Goal: Book appointment/travel/reservation

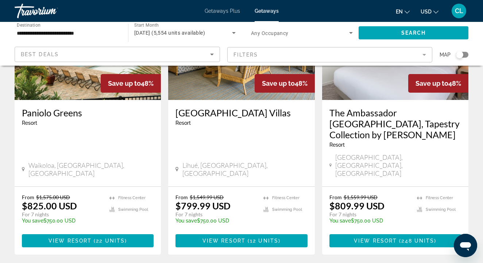
scroll to position [933, 0]
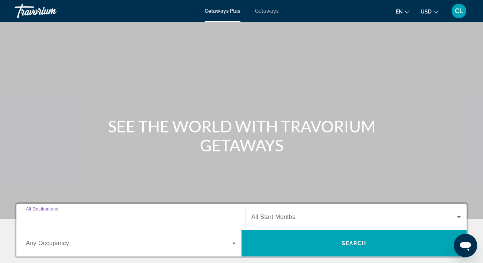
click at [161, 215] on input "Destination All Destinations" at bounding box center [131, 217] width 210 height 9
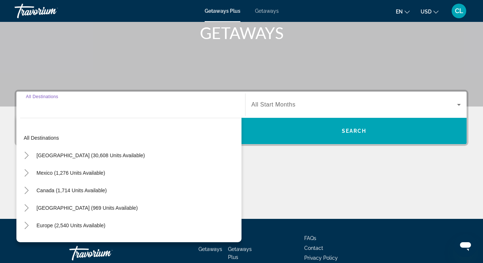
scroll to position [158, 0]
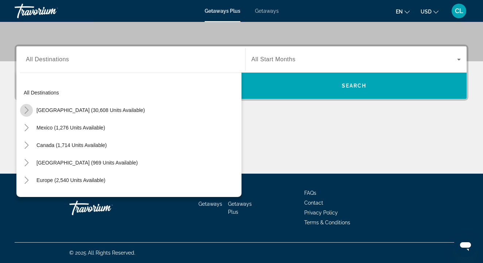
click at [29, 109] on icon "Toggle United States (30,608 units available)" at bounding box center [26, 110] width 7 height 7
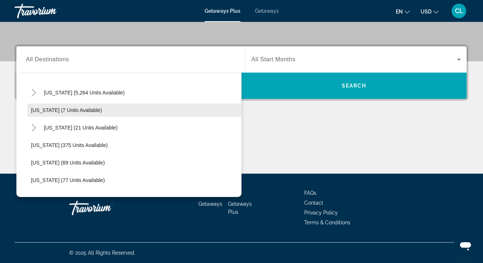
scroll to position [107, 0]
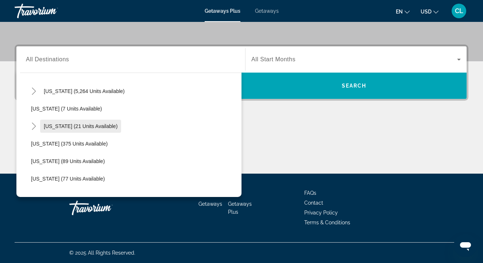
click at [69, 126] on span "[US_STATE] (21 units available)" at bounding box center [81, 126] width 74 height 6
type input "**********"
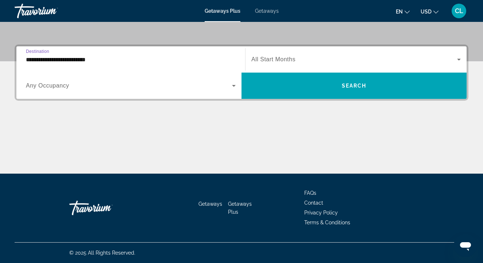
click at [289, 57] on span "All Start Months" at bounding box center [273, 59] width 44 height 6
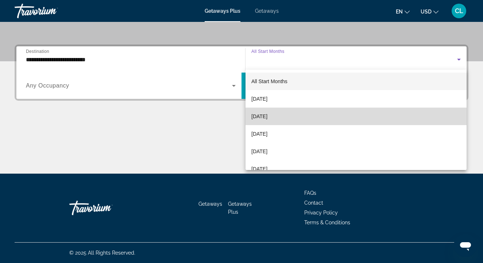
click at [295, 118] on mat-option "[DATE]" at bounding box center [356, 117] width 221 height 18
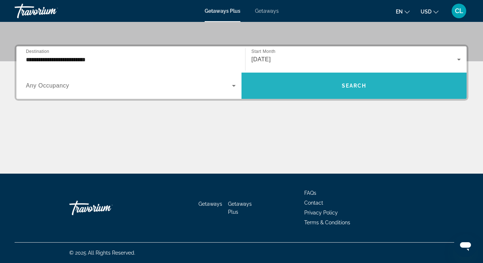
click at [304, 86] on span "Search widget" at bounding box center [354, 86] width 225 height 18
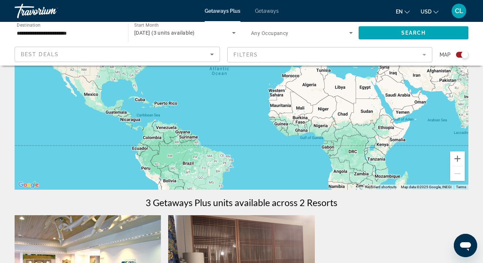
scroll to position [73, 0]
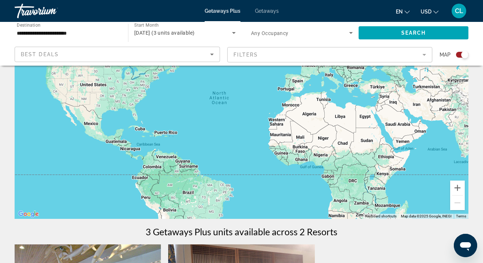
click at [269, 14] on span "Getaways" at bounding box center [267, 11] width 24 height 6
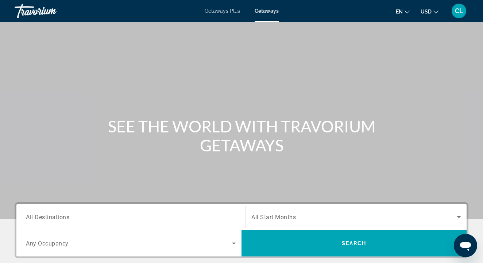
click at [45, 216] on span "All Destinations" at bounding box center [47, 216] width 43 height 7
click at [45, 216] on input "Destination All Destinations" at bounding box center [131, 217] width 210 height 9
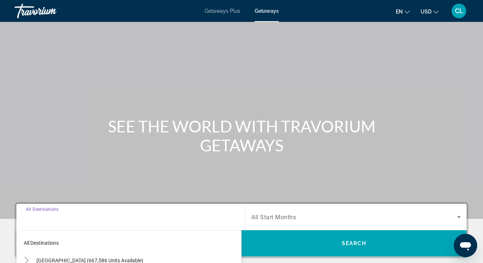
scroll to position [158, 0]
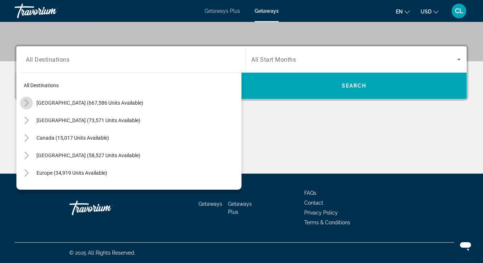
click at [25, 103] on icon "Toggle United States (667,586 units available)" at bounding box center [26, 102] width 7 height 7
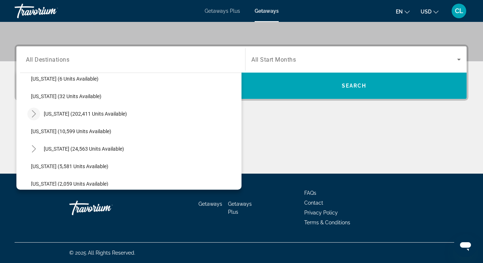
scroll to position [113, 0]
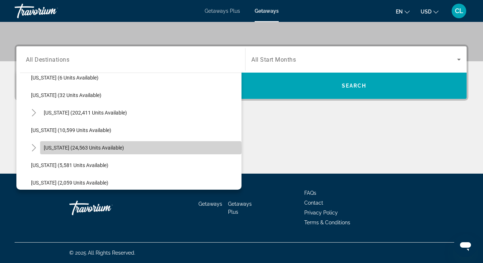
click at [53, 149] on span "Hawaii (24,563 units available)" at bounding box center [84, 148] width 80 height 6
type input "**********"
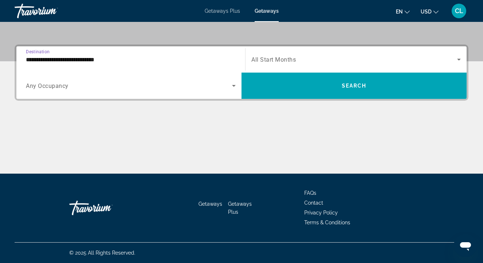
click at [286, 58] on span "All Start Months" at bounding box center [273, 59] width 45 height 7
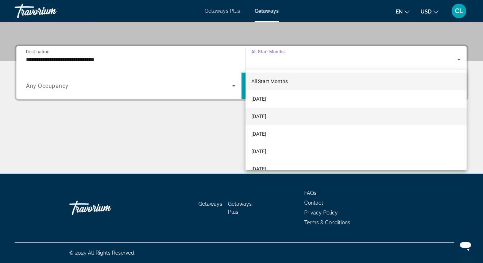
click at [266, 115] on span "[DATE]" at bounding box center [258, 116] width 15 height 9
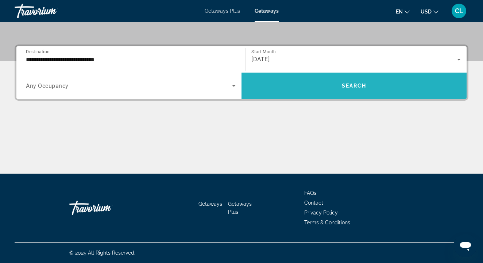
click at [309, 88] on span "Search widget" at bounding box center [354, 86] width 225 height 18
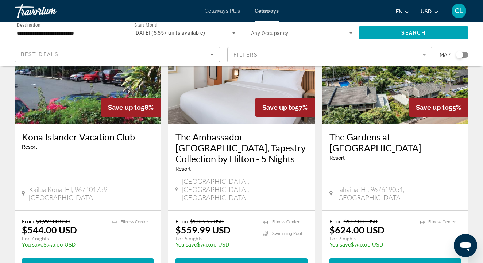
scroll to position [957, 0]
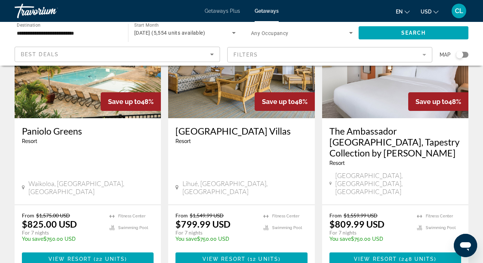
scroll to position [915, 0]
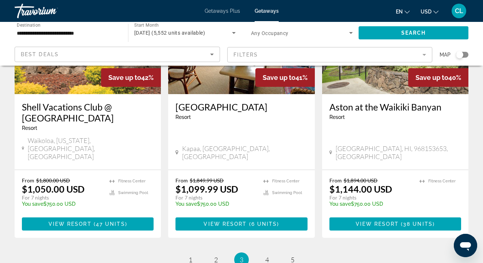
scroll to position [932, 0]
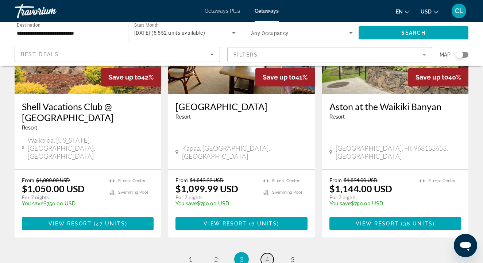
click at [266, 255] on span "4" at bounding box center [267, 259] width 4 height 8
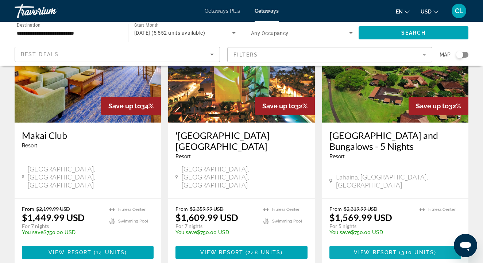
scroll to position [924, 0]
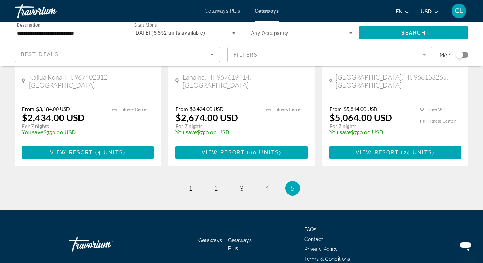
scroll to position [697, 0]
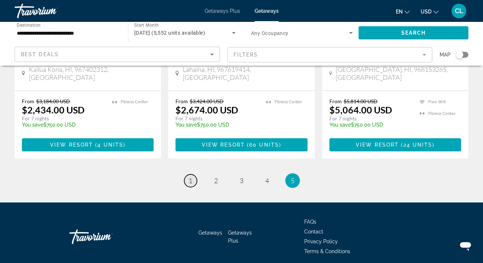
click at [189, 177] on span "1" at bounding box center [191, 181] width 4 height 8
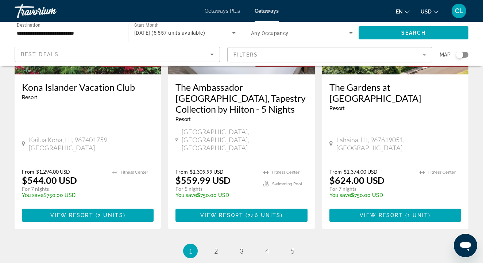
scroll to position [1005, 0]
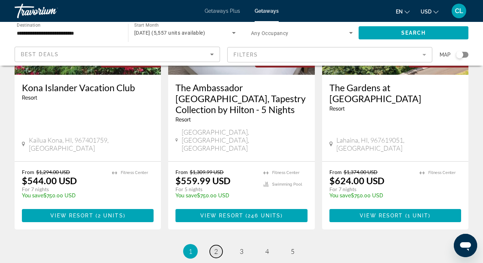
click at [216, 247] on span "2" at bounding box center [216, 251] width 4 height 8
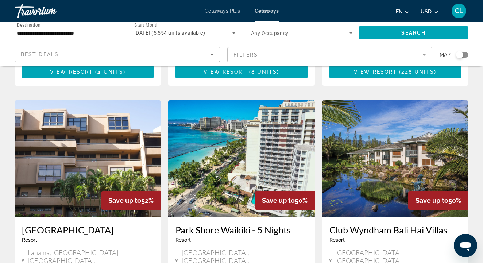
scroll to position [557, 0]
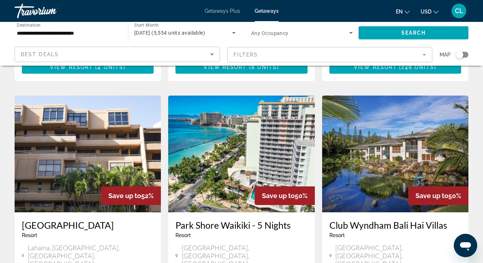
click at [226, 220] on h3 "Park Shore Waikiki - 5 Nights" at bounding box center [242, 225] width 132 height 11
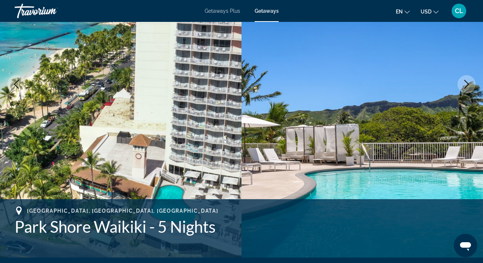
scroll to position [106, 0]
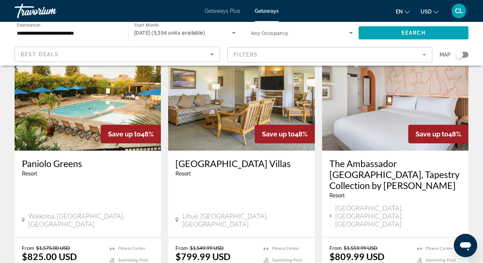
scroll to position [906, 0]
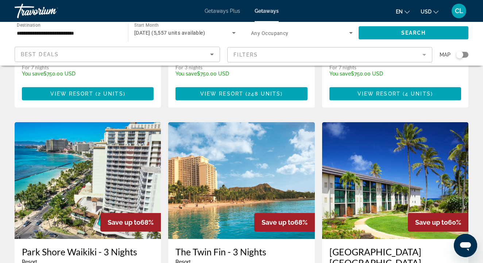
scroll to position [555, 0]
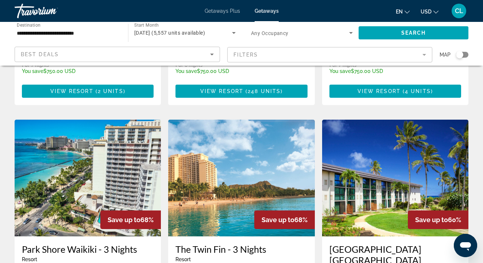
click at [204, 146] on img "Main content" at bounding box center [241, 178] width 146 height 117
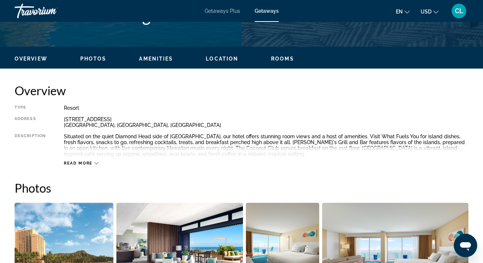
scroll to position [324, 0]
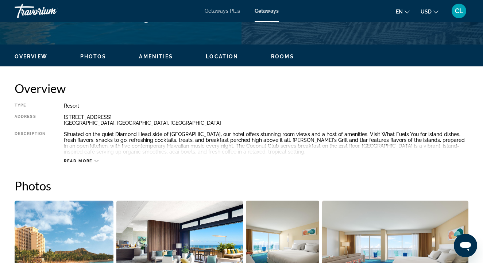
click at [92, 160] on span "Read more" at bounding box center [78, 161] width 29 height 5
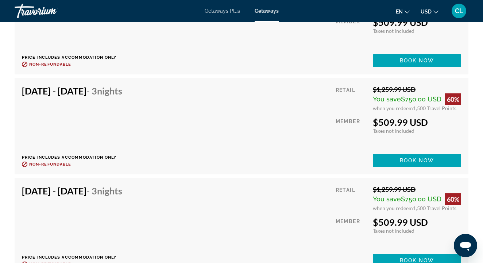
scroll to position [3199, 0]
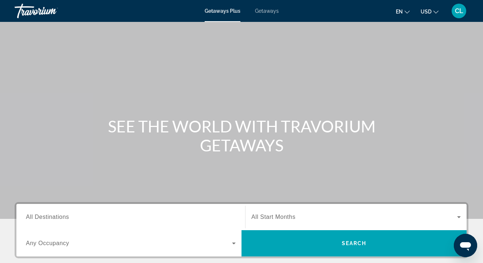
click at [262, 11] on span "Getaways" at bounding box center [267, 11] width 24 height 6
click at [73, 214] on input "Destination All Destinations" at bounding box center [131, 217] width 210 height 9
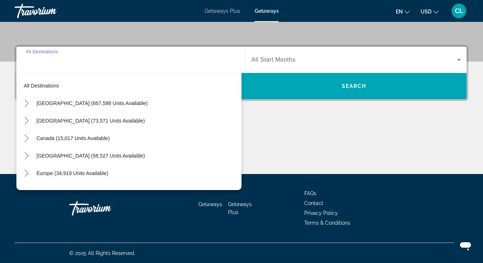
scroll to position [158, 0]
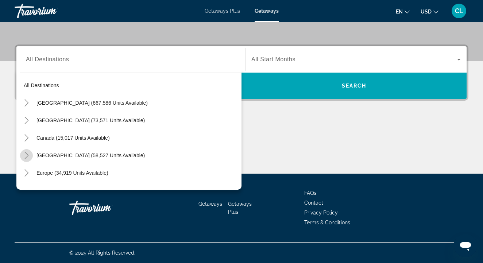
click at [24, 158] on icon "Toggle Caribbean & Atlantic Islands (58,527 units available)" at bounding box center [26, 155] width 7 height 7
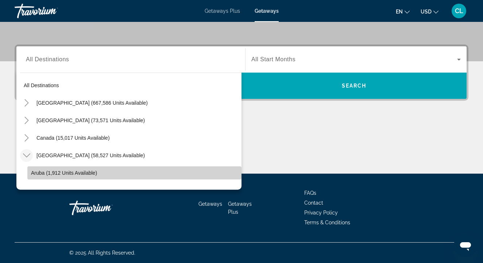
click at [50, 173] on span "Aruba (1,912 units available)" at bounding box center [64, 173] width 66 height 6
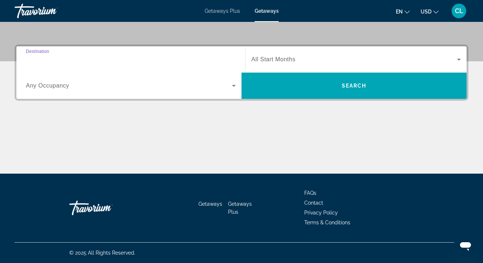
type input "**********"
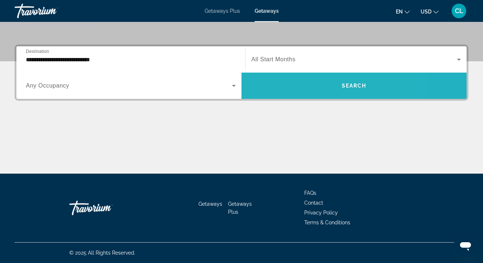
click at [309, 81] on span "Search widget" at bounding box center [354, 86] width 225 height 18
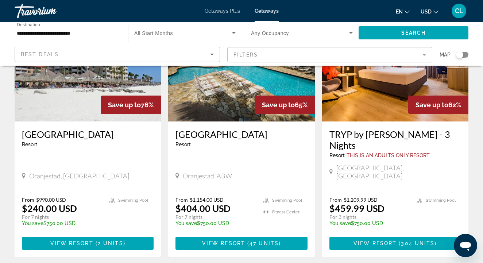
scroll to position [88, 0]
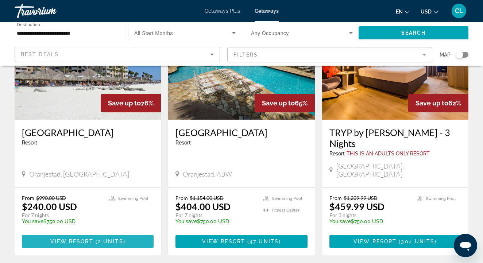
click at [80, 239] on span "View Resort" at bounding box center [71, 242] width 43 height 6
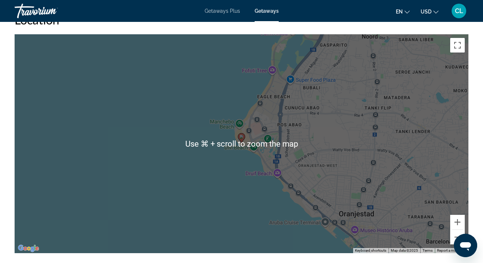
scroll to position [1165, 0]
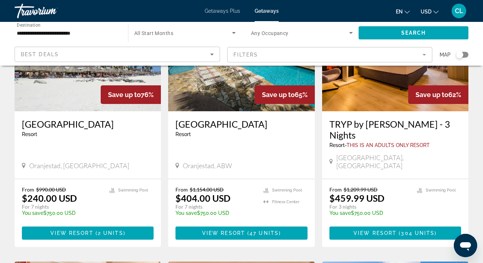
scroll to position [98, 0]
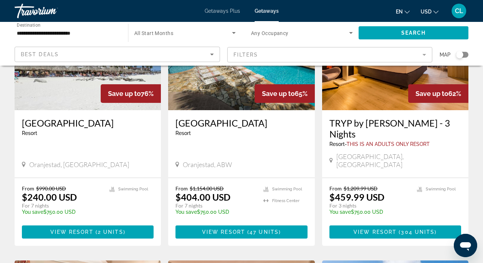
click at [148, 34] on span "All Start Months" at bounding box center [153, 33] width 39 height 6
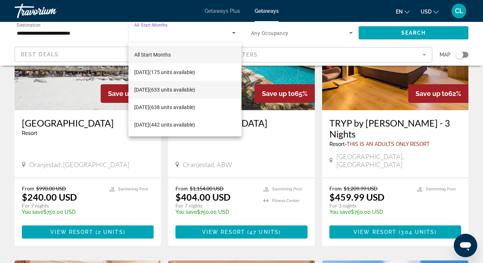
click at [158, 88] on span "[DATE] (633 units available)" at bounding box center [164, 89] width 61 height 9
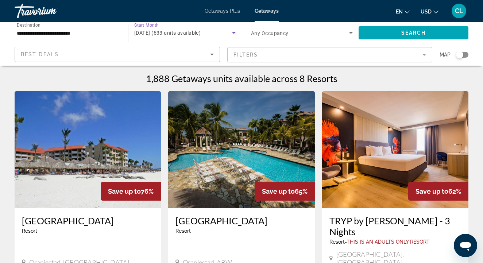
scroll to position [0, 0]
click at [405, 32] on span "Search" at bounding box center [413, 33] width 25 height 6
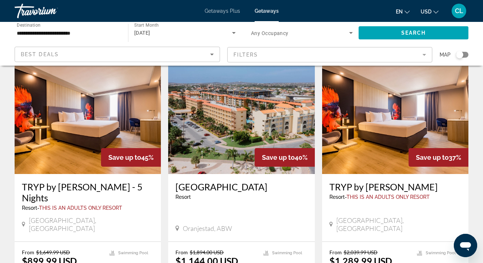
scroll to position [303, 0]
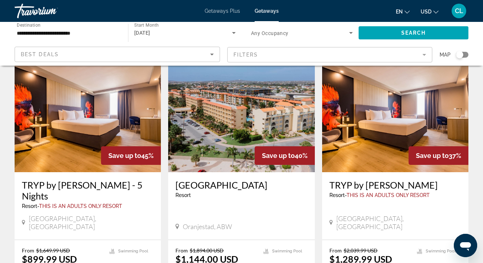
click at [215, 180] on h3 "[GEOGRAPHIC_DATA]" at bounding box center [242, 185] width 132 height 11
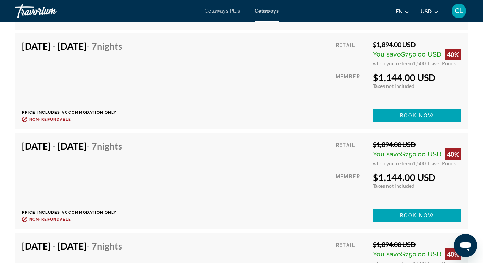
scroll to position [1965, 0]
